Goal: Information Seeking & Learning: Learn about a topic

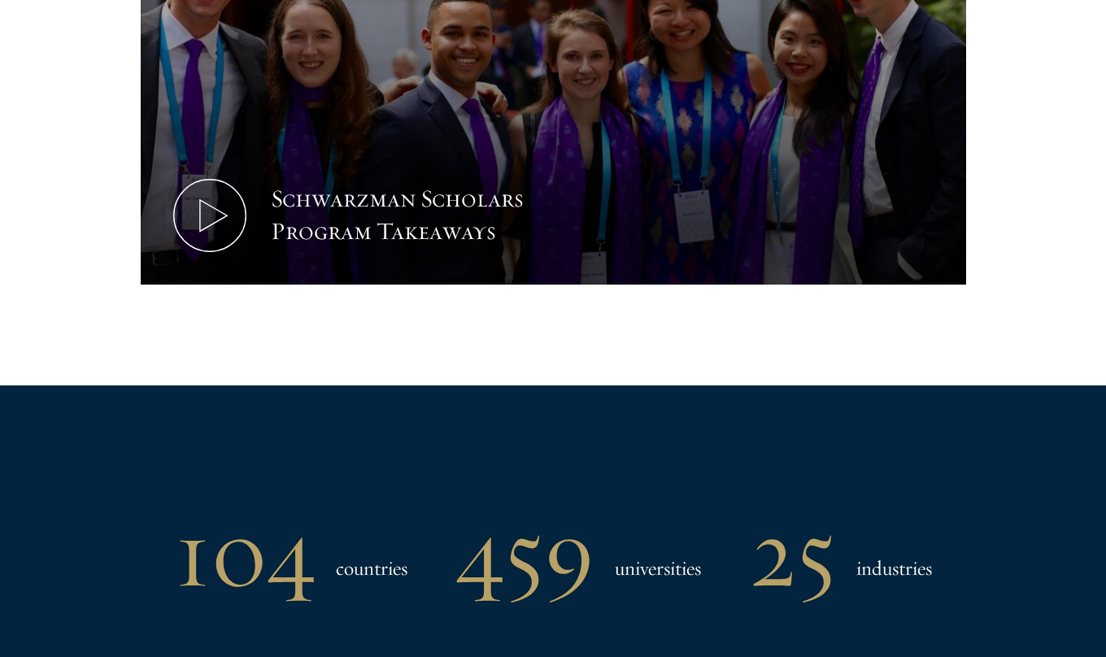
scroll to position [963, 0]
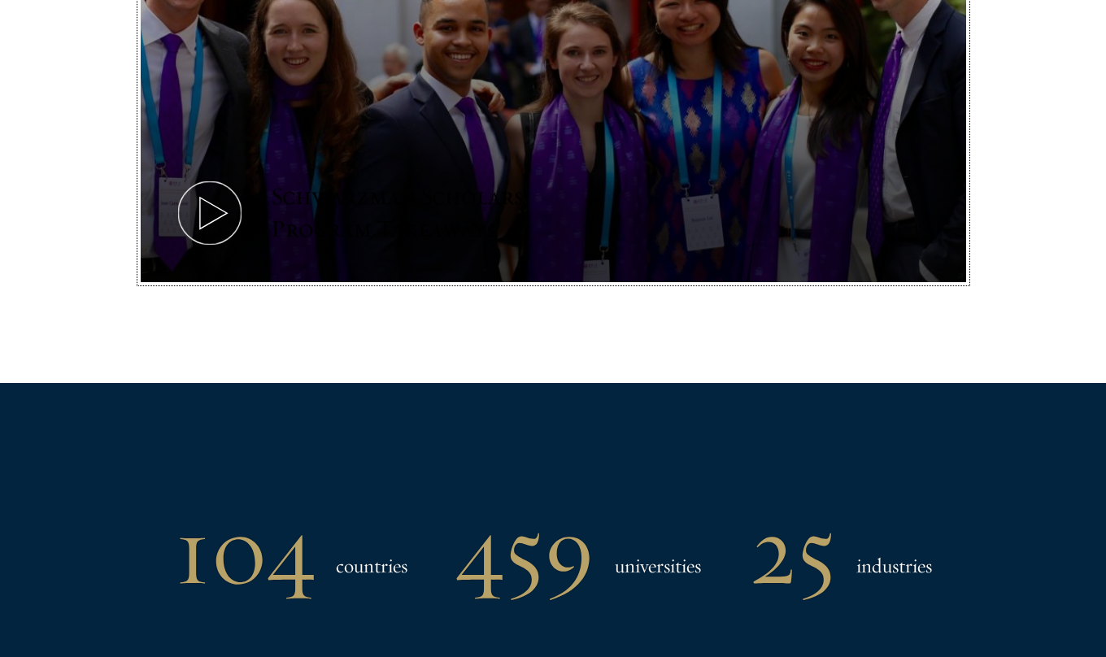
click at [223, 207] on icon at bounding box center [209, 212] width 73 height 73
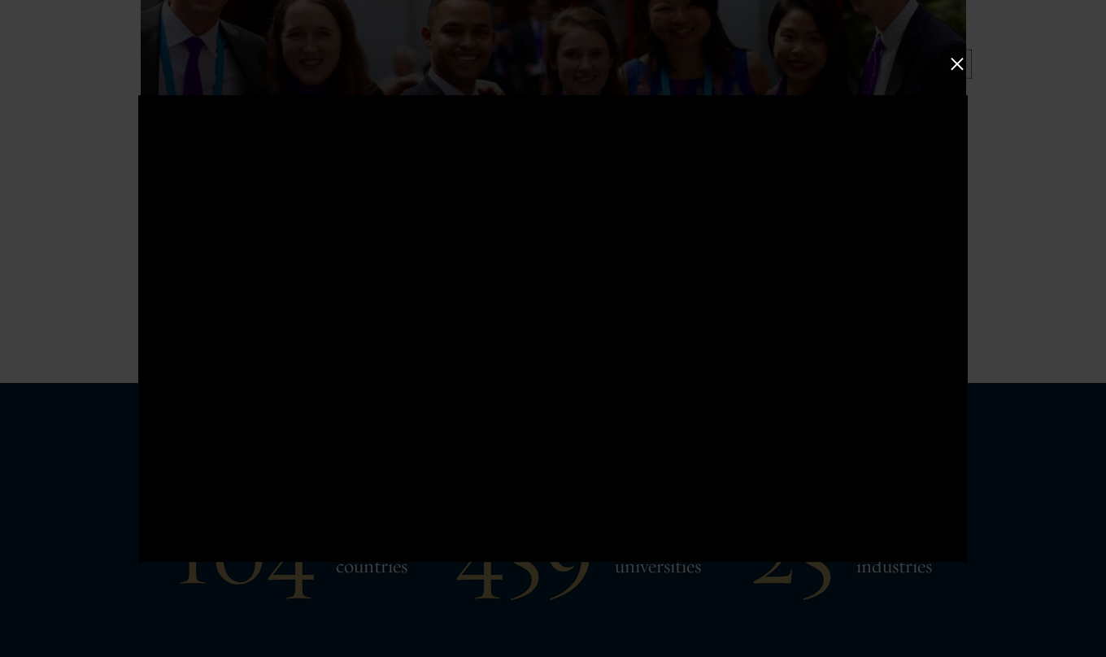
click at [956, 65] on button at bounding box center [957, 64] width 21 height 21
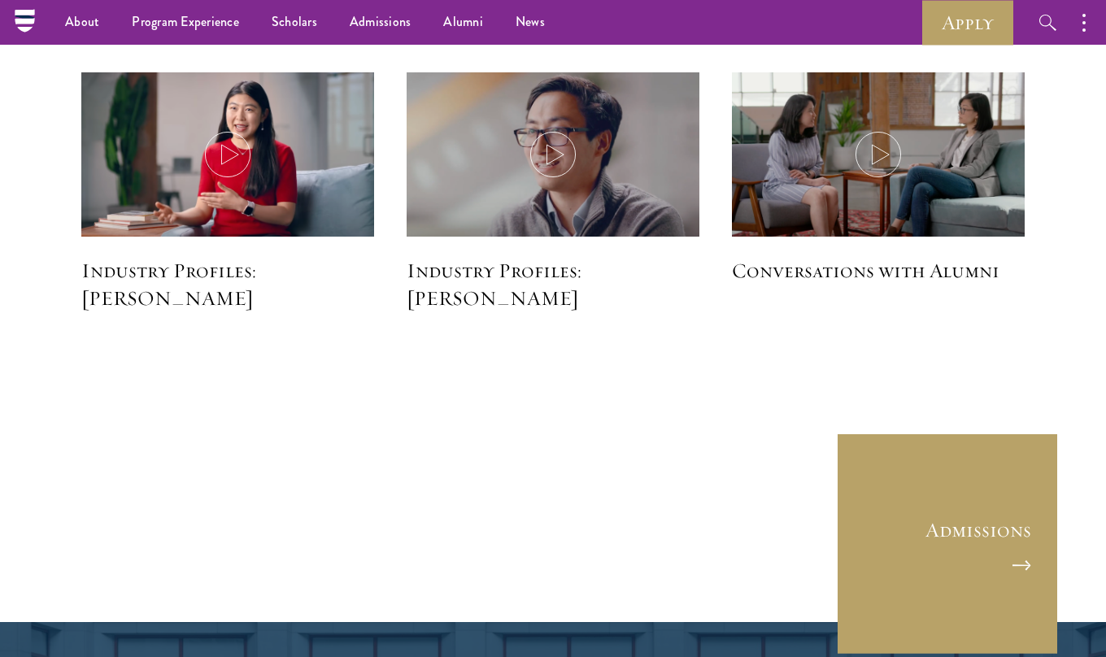
scroll to position [4078, 0]
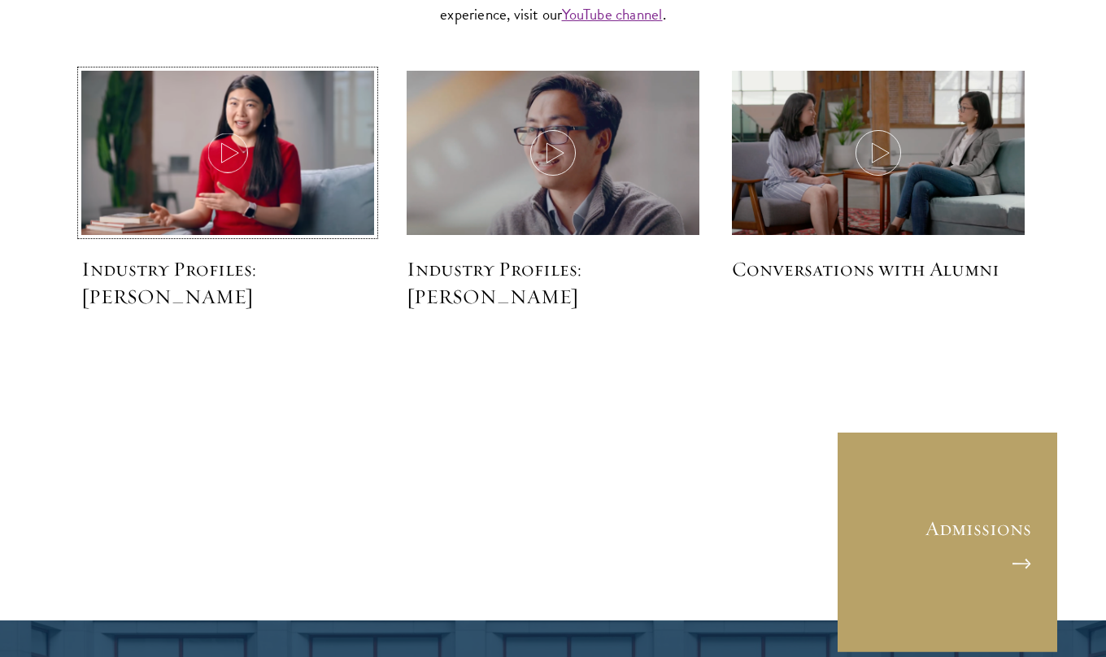
click at [242, 127] on img at bounding box center [228, 154] width 312 height 179
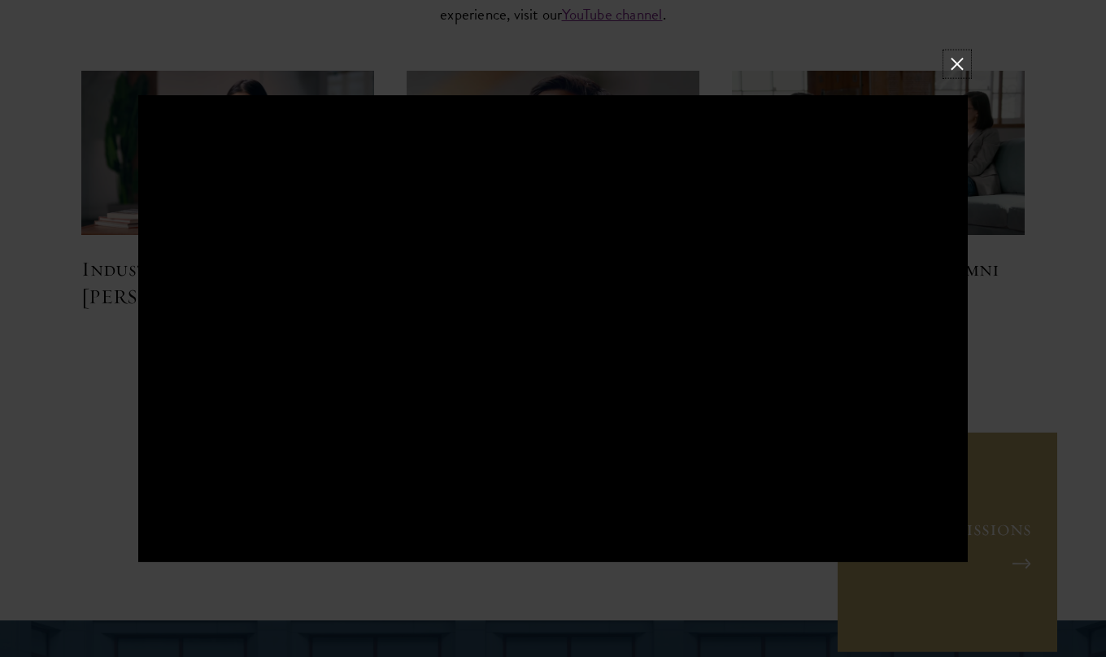
click at [960, 63] on button at bounding box center [957, 64] width 21 height 21
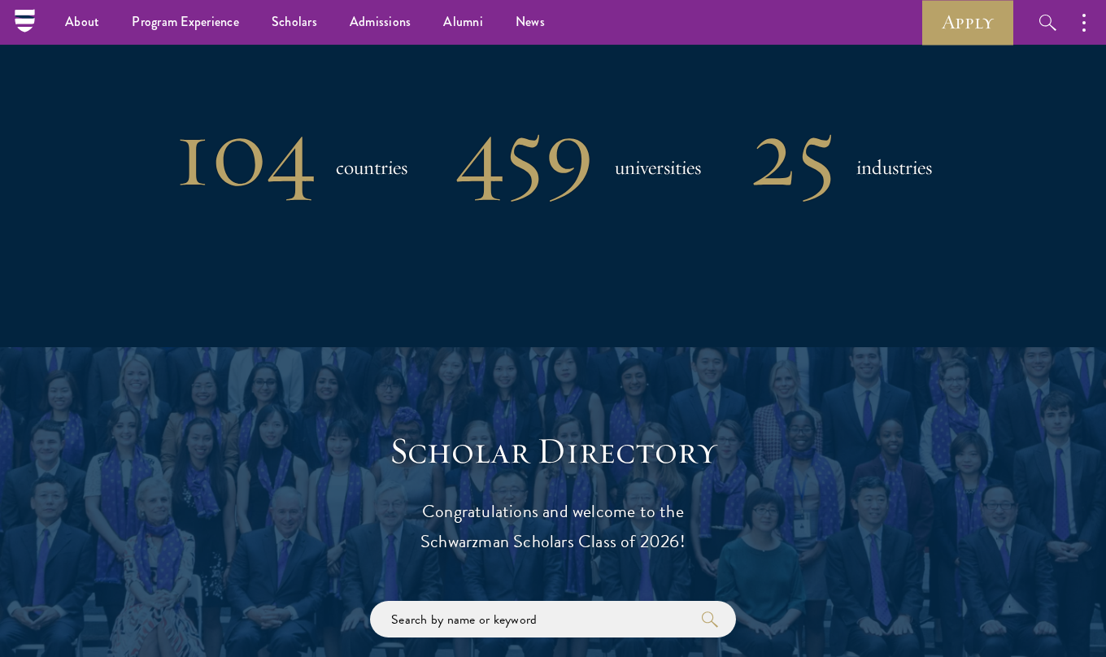
scroll to position [1221, 0]
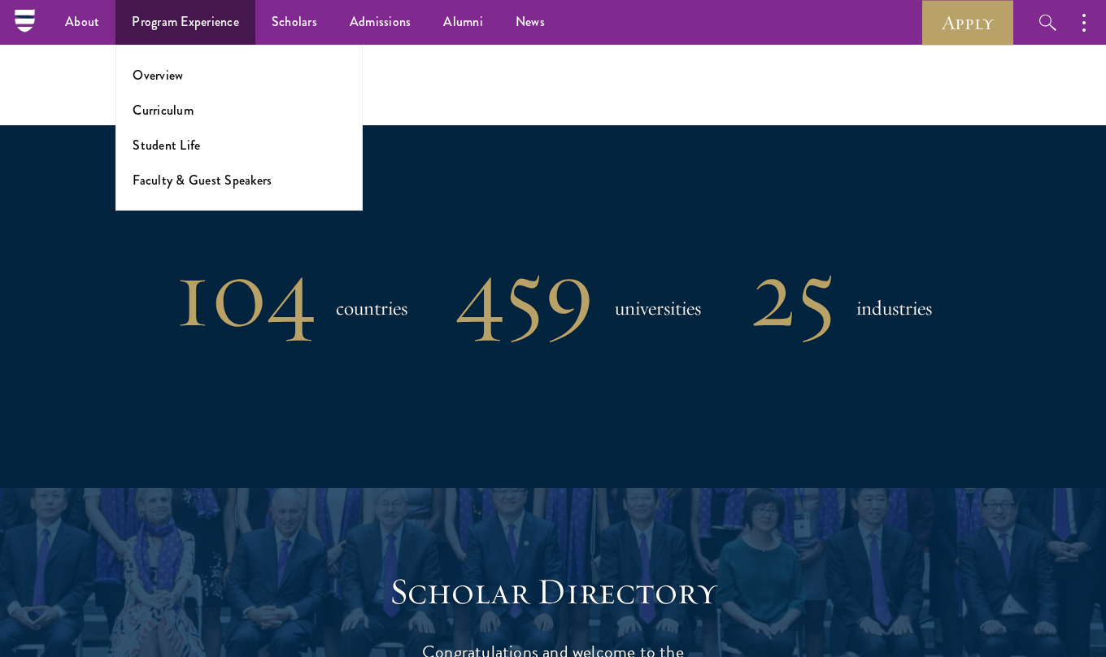
click at [187, 69] on li "Overview" at bounding box center [239, 75] width 213 height 19
click at [158, 83] on link "Overview" at bounding box center [158, 75] width 50 height 19
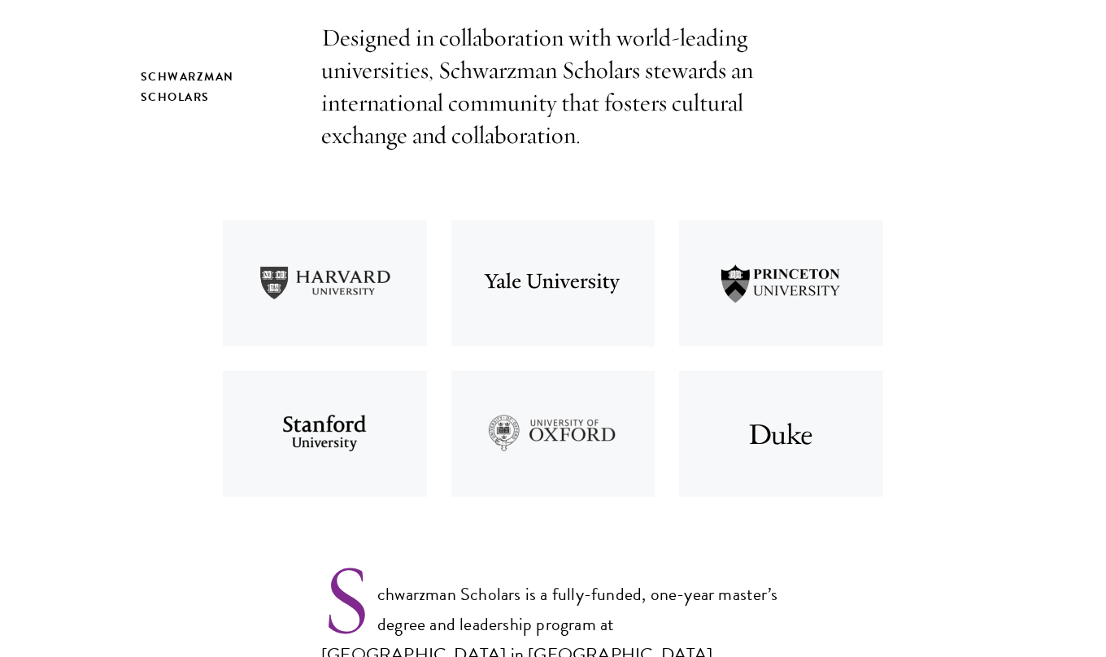
scroll to position [555, 0]
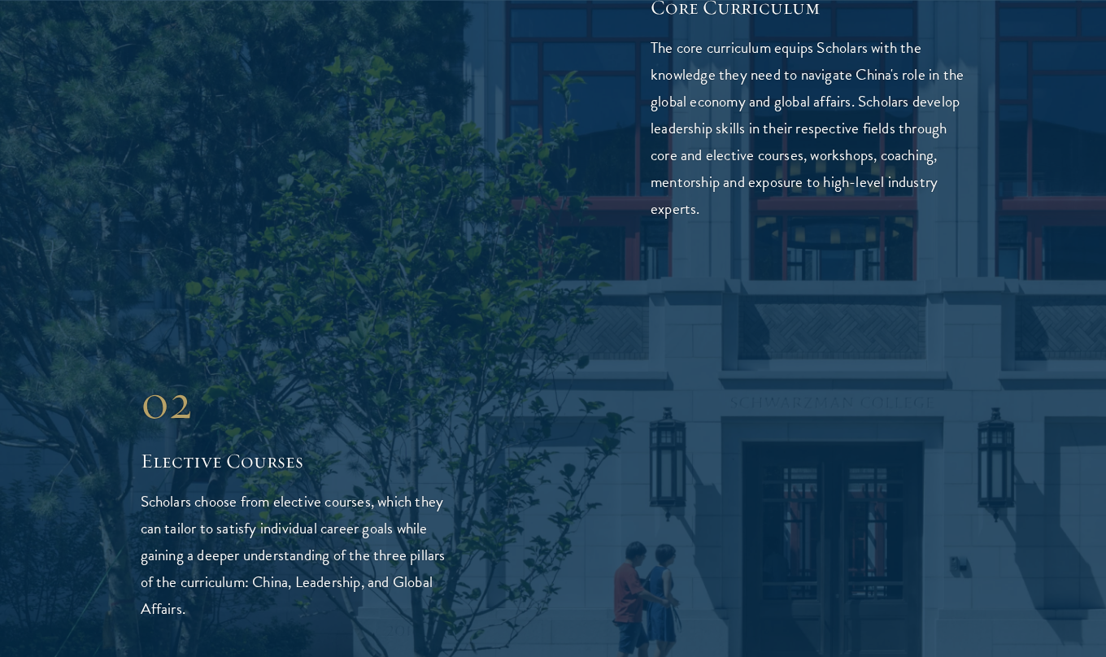
scroll to position [2586, 0]
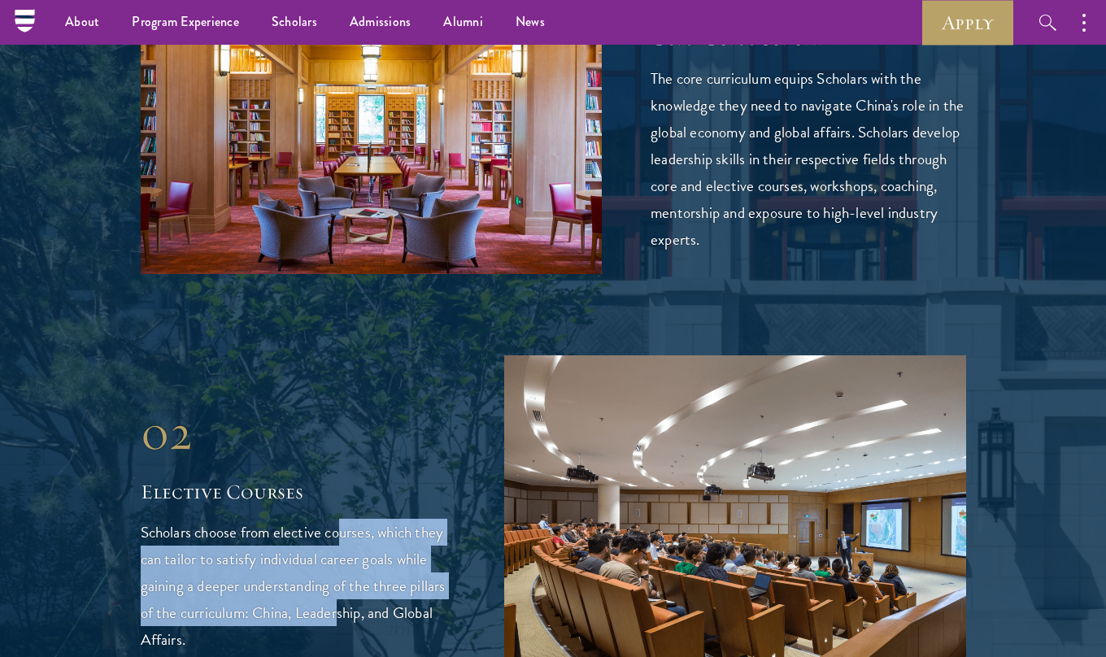
drag, startPoint x: 342, startPoint y: 486, endPoint x: 339, endPoint y: 560, distance: 74.9
click at [340, 557] on p "Scholars choose from elective courses, which they can tailor to satisfy individ…" at bounding box center [299, 586] width 316 height 134
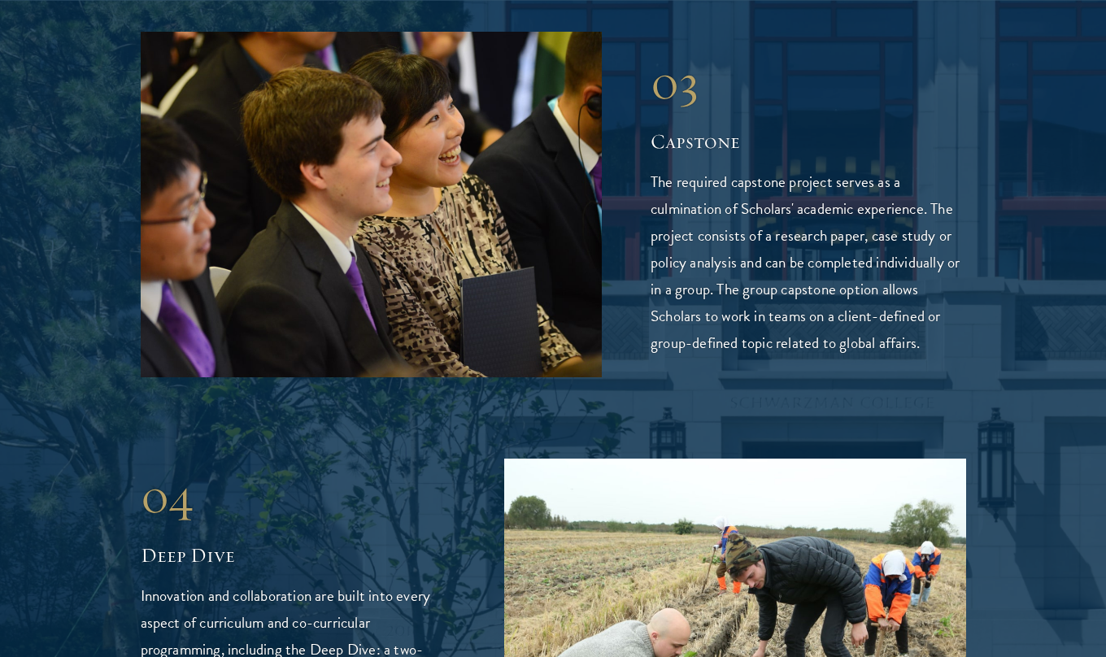
scroll to position [3456, 0]
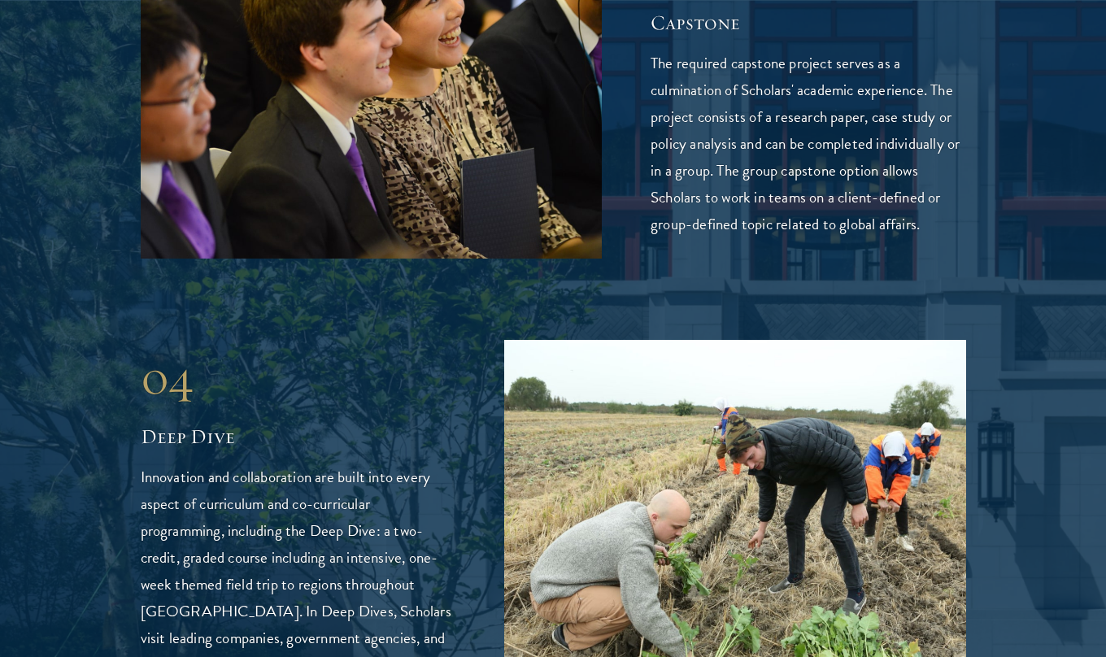
click at [337, 464] on p "Innovation and collaboration are built into every aspect of curriculum and co-c…" at bounding box center [299, 571] width 316 height 215
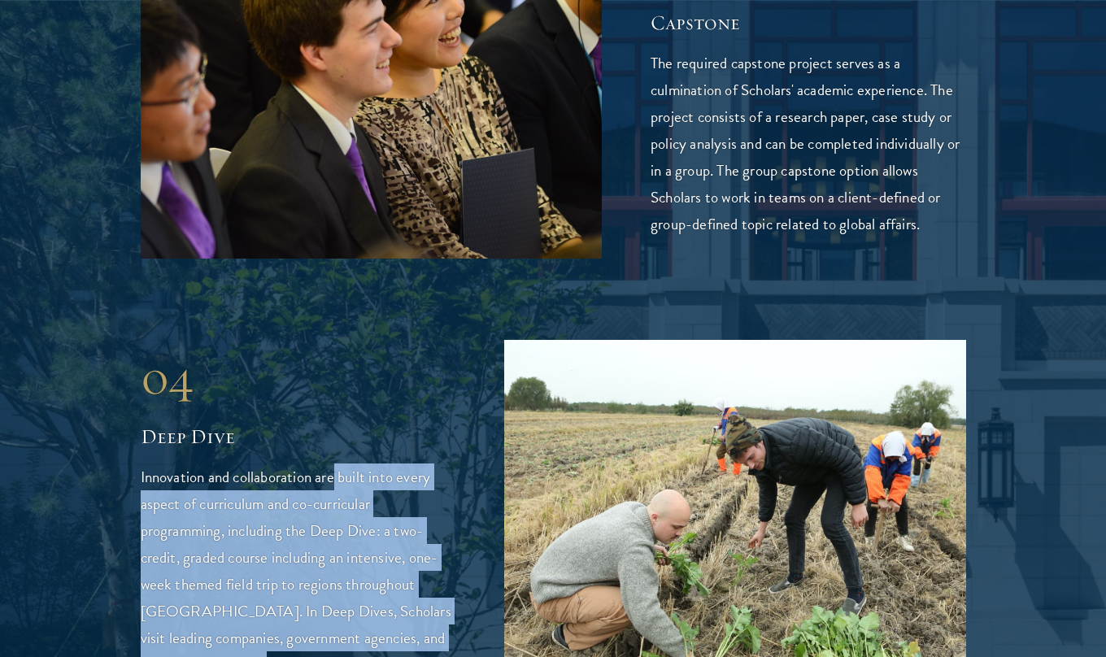
drag, startPoint x: 336, startPoint y: 425, endPoint x: 324, endPoint y: 608, distance: 183.4
click at [324, 608] on p "Innovation and collaboration are built into every aspect of curriculum and co-c…" at bounding box center [299, 571] width 316 height 215
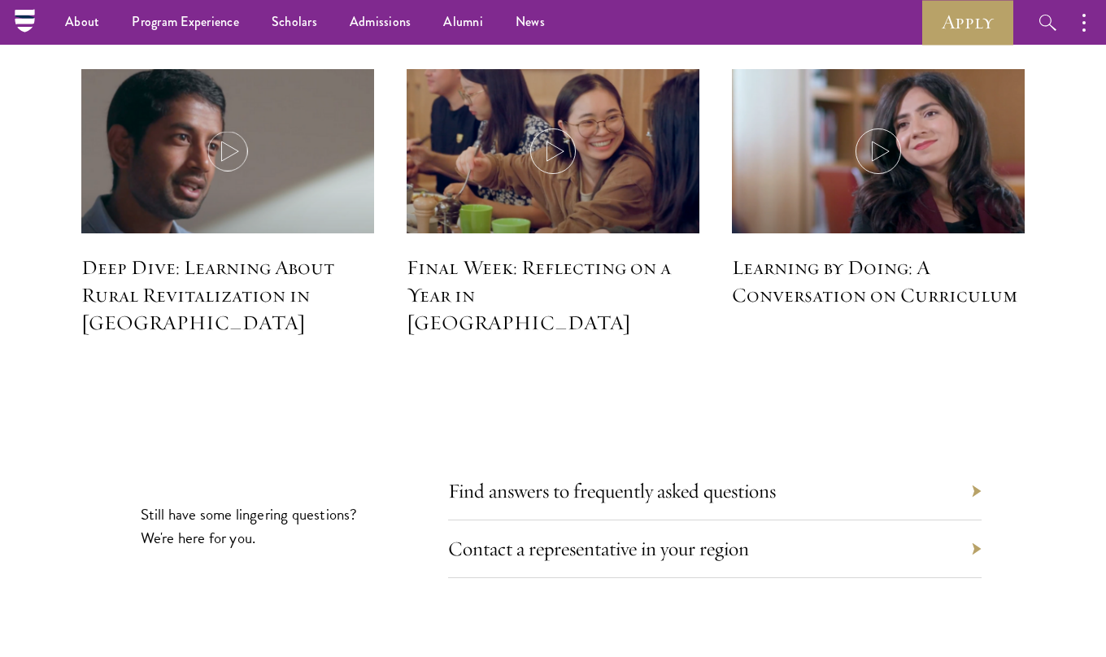
scroll to position [7107, 0]
